Goal: Information Seeking & Learning: Find specific page/section

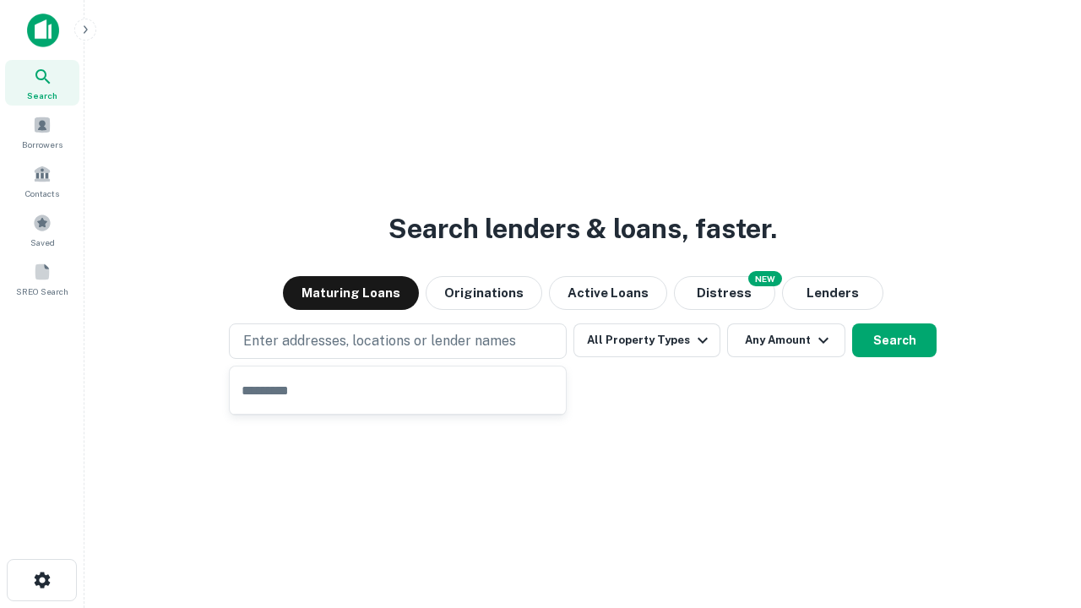
type input "**********"
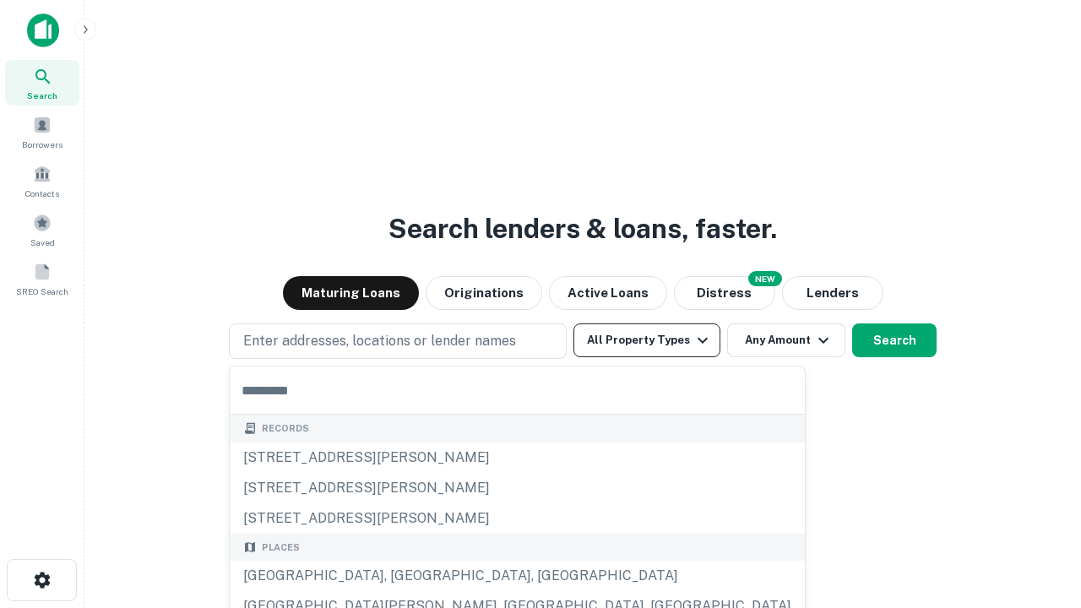
click at [647, 340] on button "All Property Types" at bounding box center [646, 340] width 147 height 34
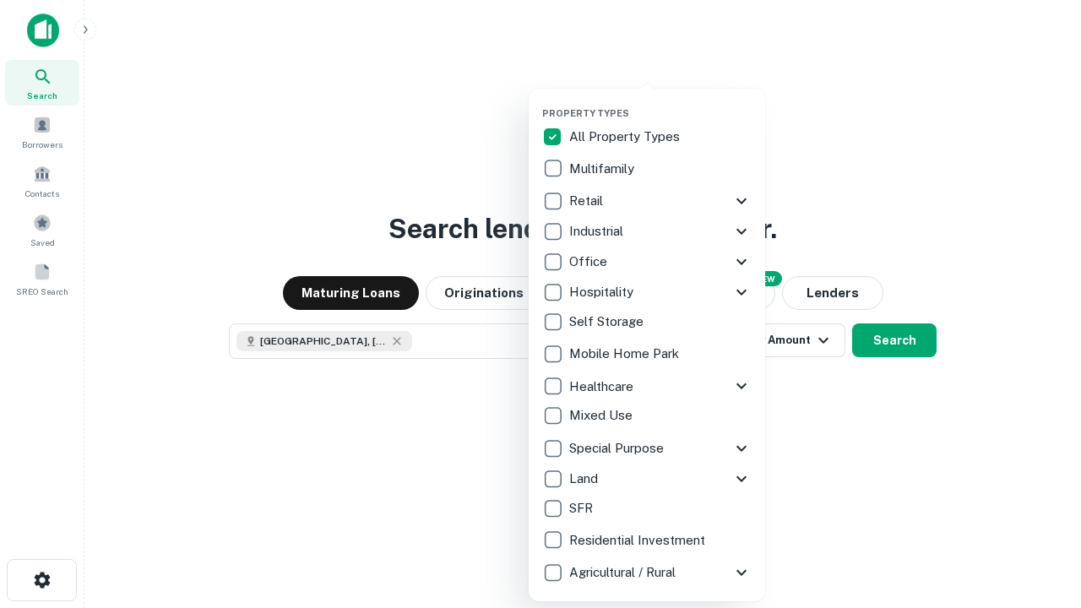
click at [660, 102] on button "button" at bounding box center [660, 102] width 236 height 1
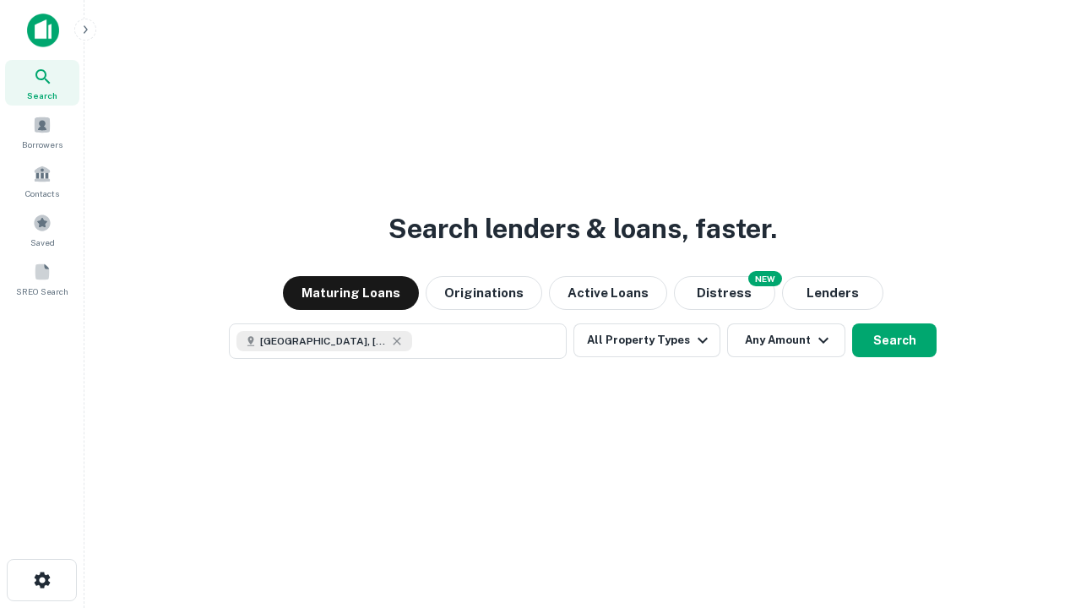
scroll to position [27, 0]
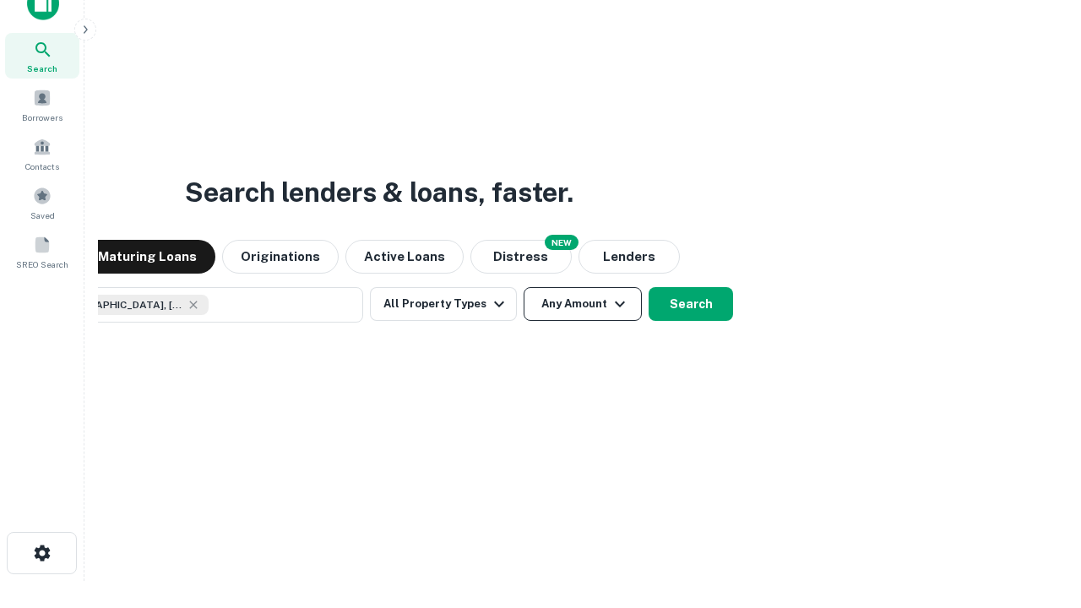
click at [524, 287] on button "Any Amount" at bounding box center [583, 304] width 118 height 34
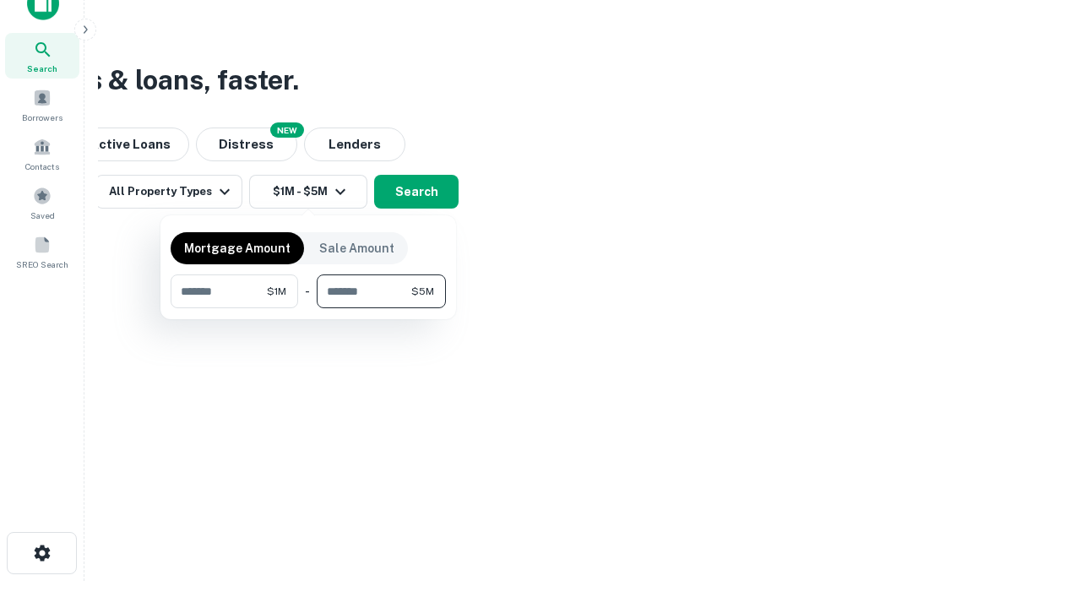
type input "*******"
click at [308, 308] on button "button" at bounding box center [308, 308] width 275 height 1
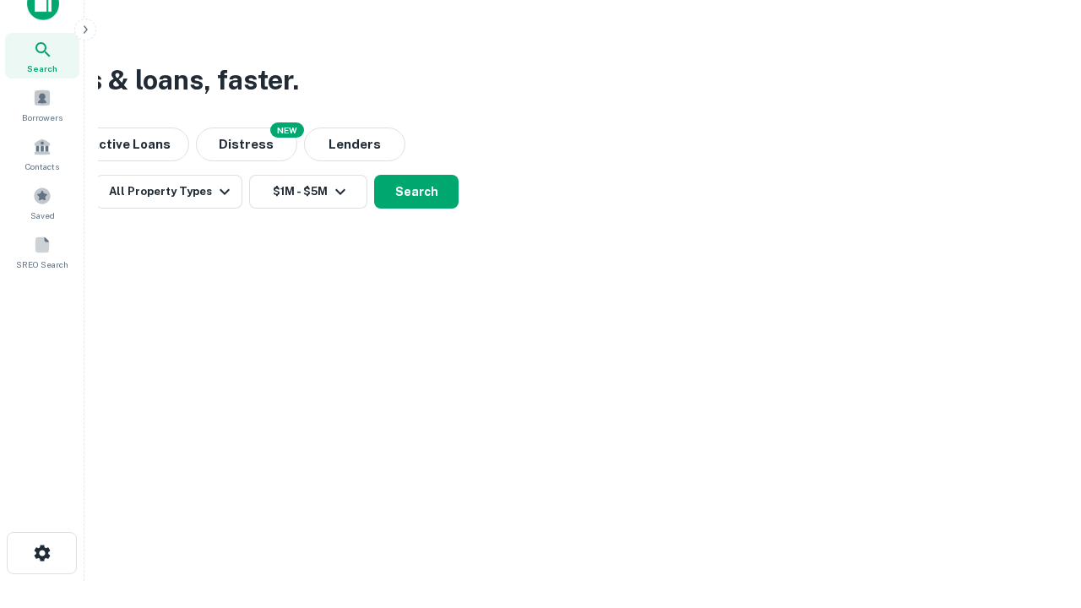
scroll to position [9, 312]
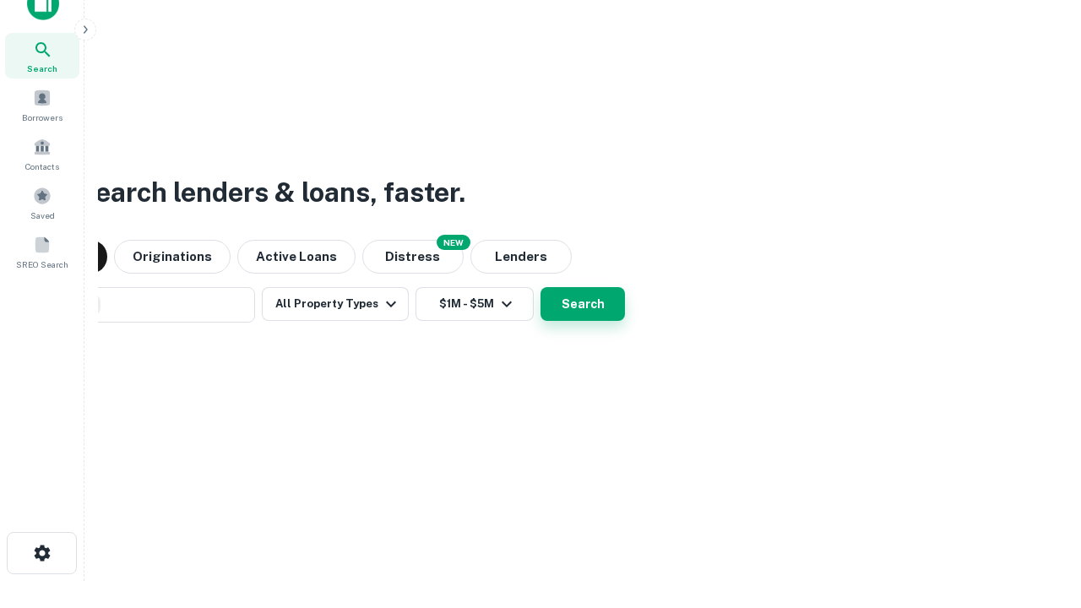
click at [540, 287] on button "Search" at bounding box center [582, 304] width 84 height 34
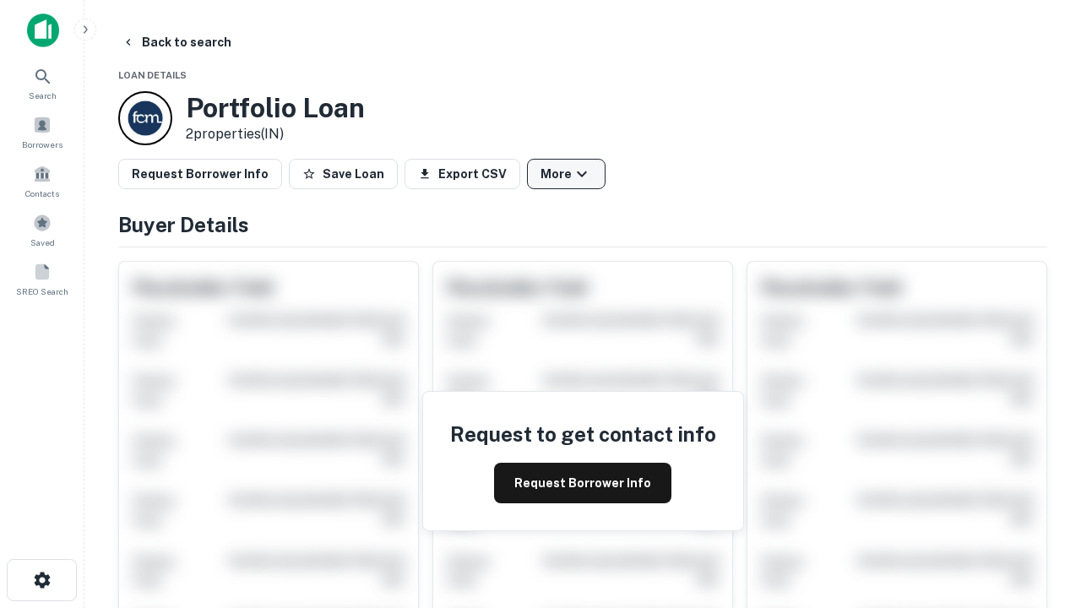
click at [566, 174] on button "More" at bounding box center [566, 174] width 79 height 30
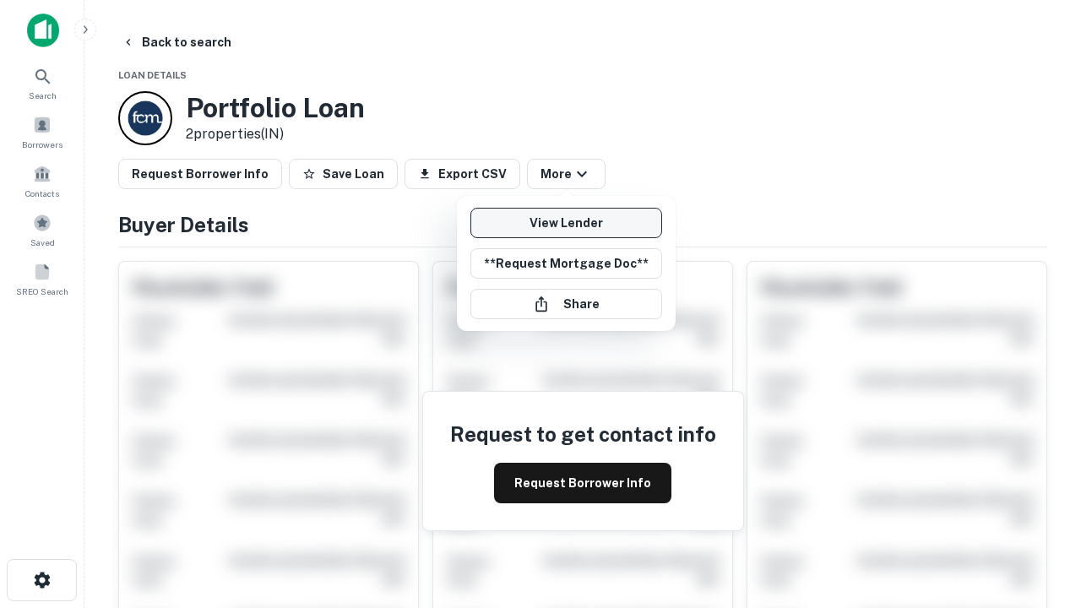
click at [566, 223] on link "View Lender" at bounding box center [566, 223] width 192 height 30
